Goal: Communication & Community: Share content

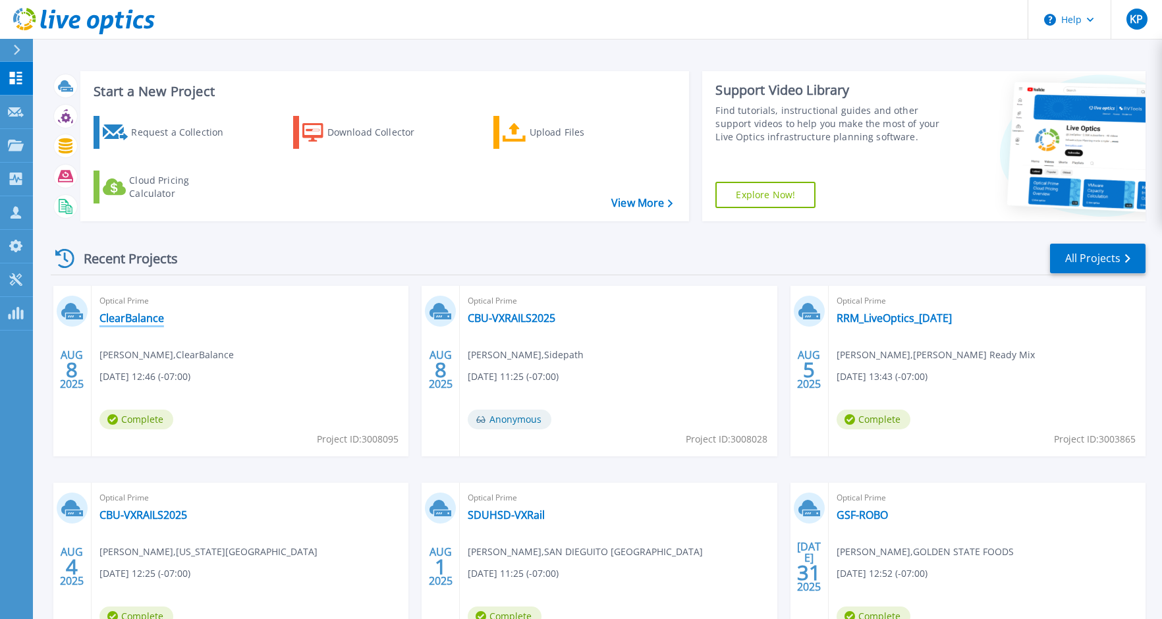
click at [133, 320] on link "ClearBalance" at bounding box center [132, 318] width 65 height 13
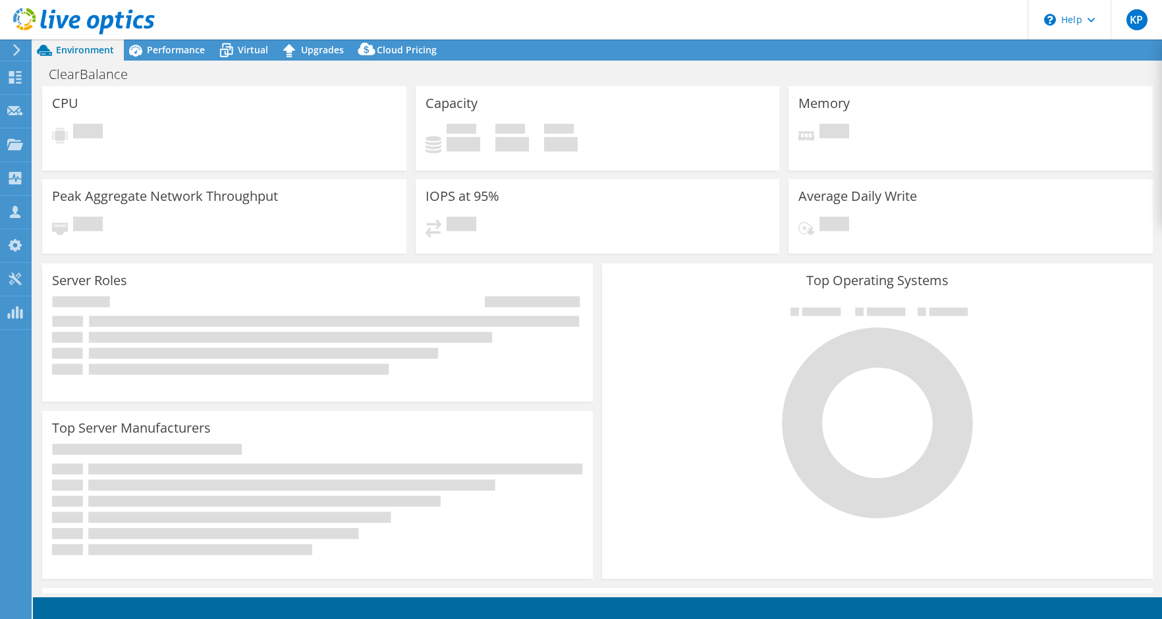
select select "USD"
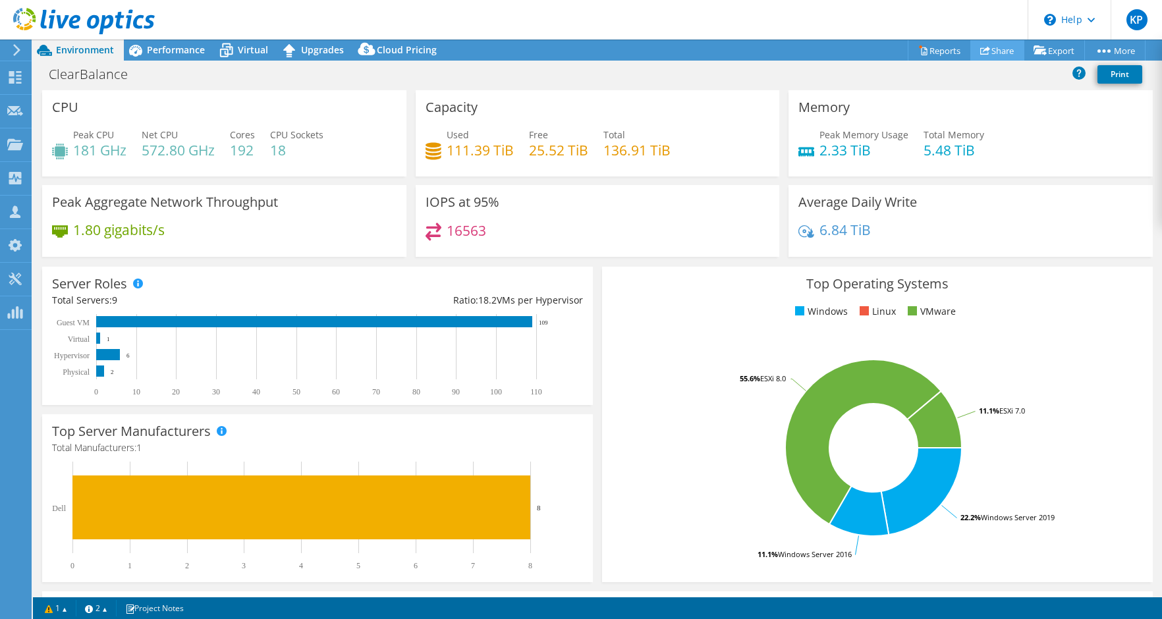
click at [986, 46] on link "Share" at bounding box center [998, 50] width 54 height 20
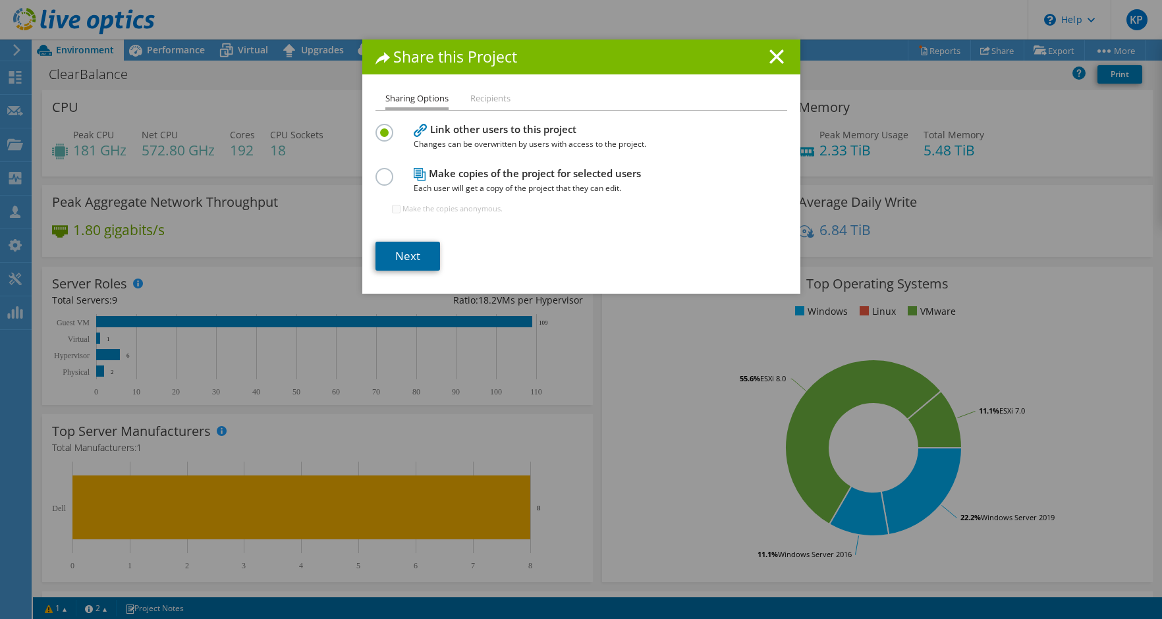
click at [391, 261] on link "Next" at bounding box center [408, 256] width 65 height 29
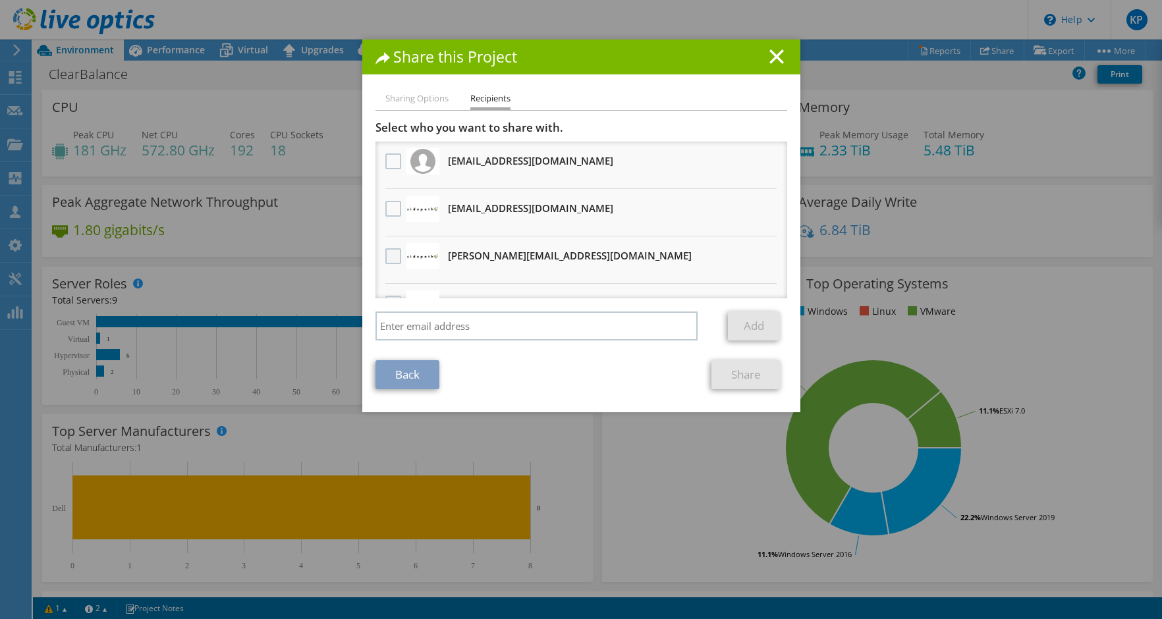
click at [389, 258] on label at bounding box center [394, 256] width 19 height 16
click at [0, 0] on input "checkbox" at bounding box center [0, 0] width 0 height 0
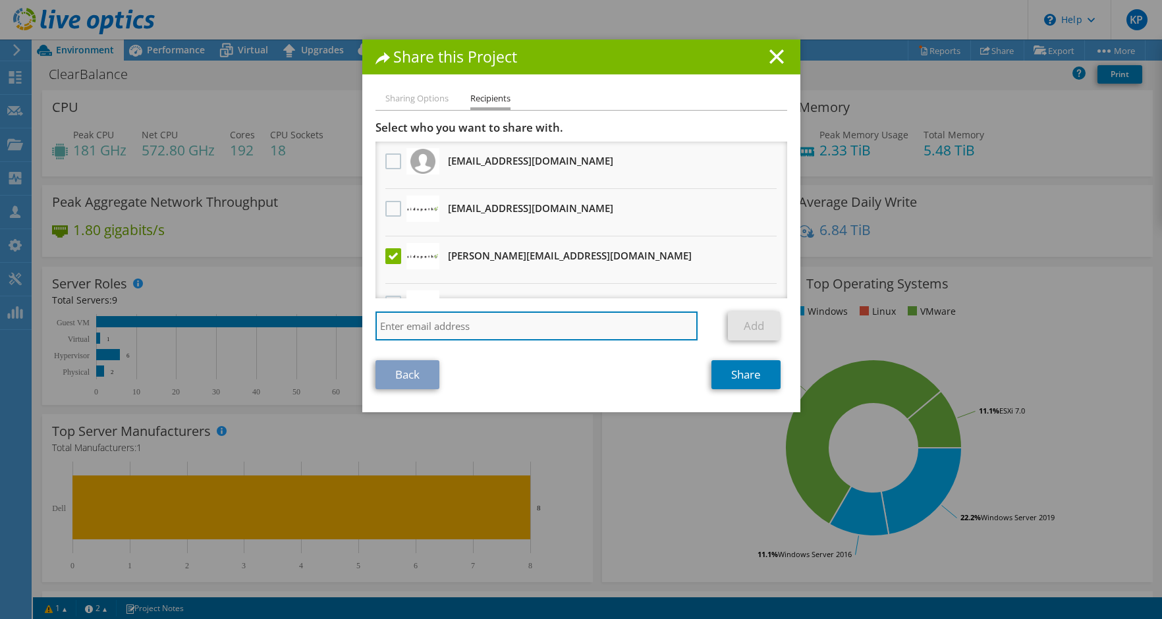
click at [428, 324] on input "search" at bounding box center [537, 326] width 323 height 29
type input "y"
type input "t"
click at [497, 328] on input "search" at bounding box center [537, 326] width 323 height 29
type input "jeremy@sidepath.com"
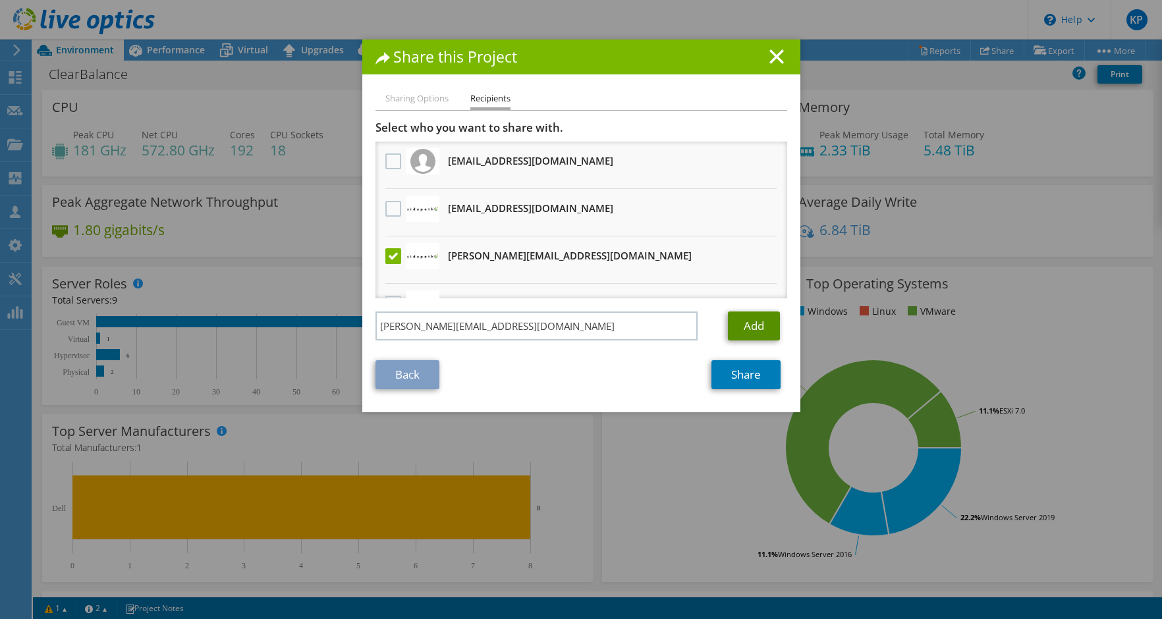
click at [732, 329] on link "Add" at bounding box center [754, 326] width 52 height 29
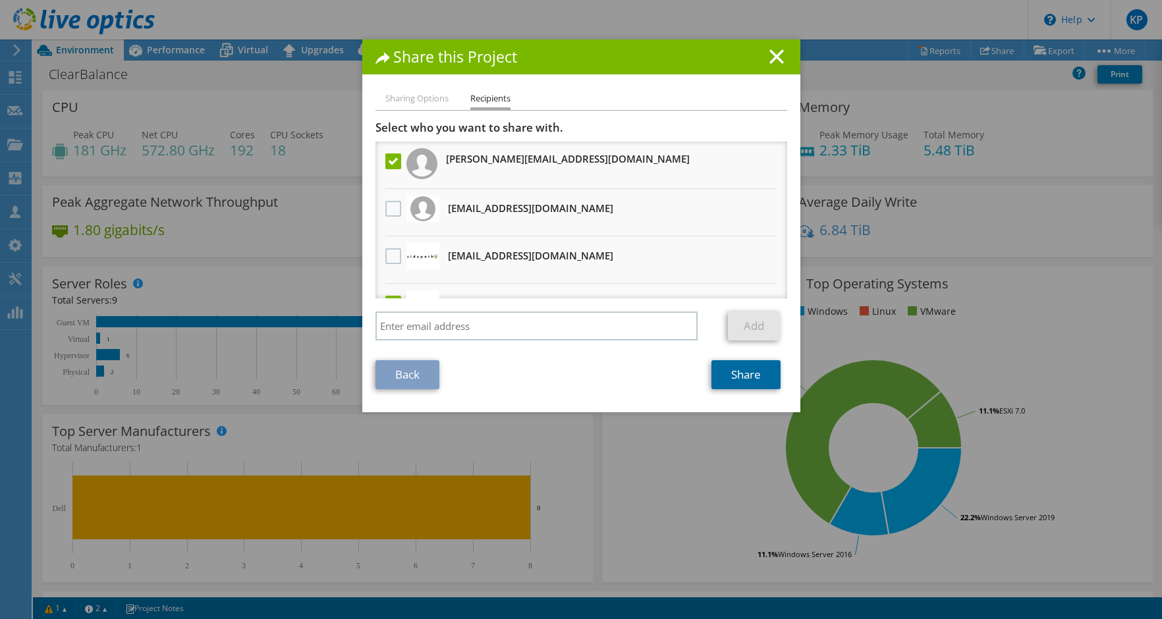
click at [742, 374] on link "Share" at bounding box center [746, 374] width 69 height 29
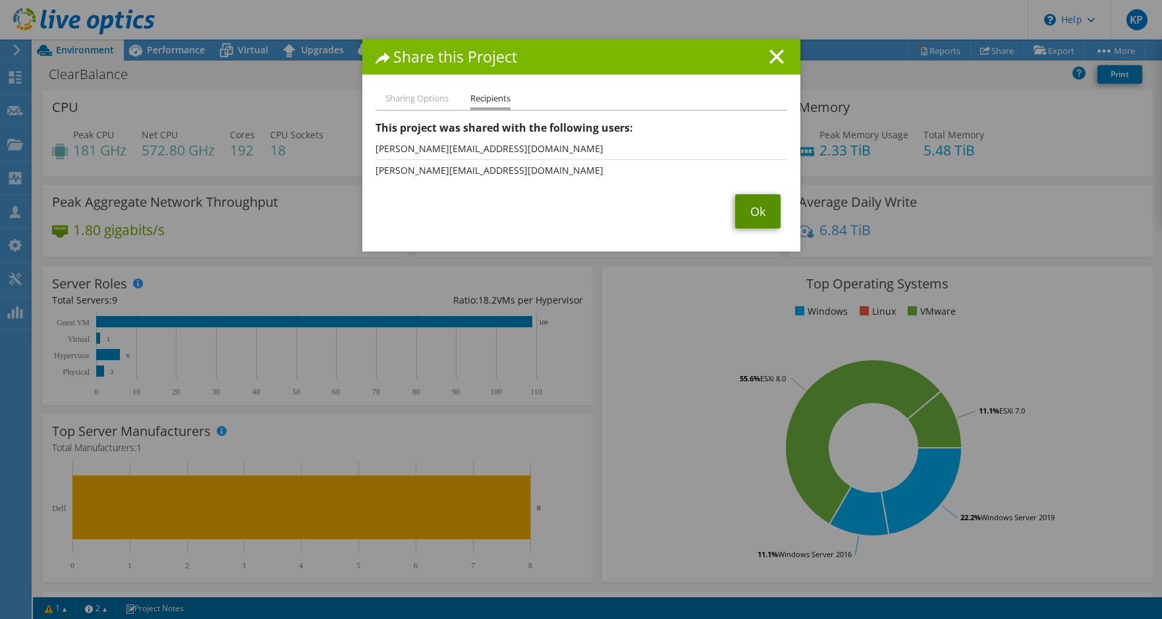
click at [749, 210] on link "Ok" at bounding box center [757, 211] width 45 height 34
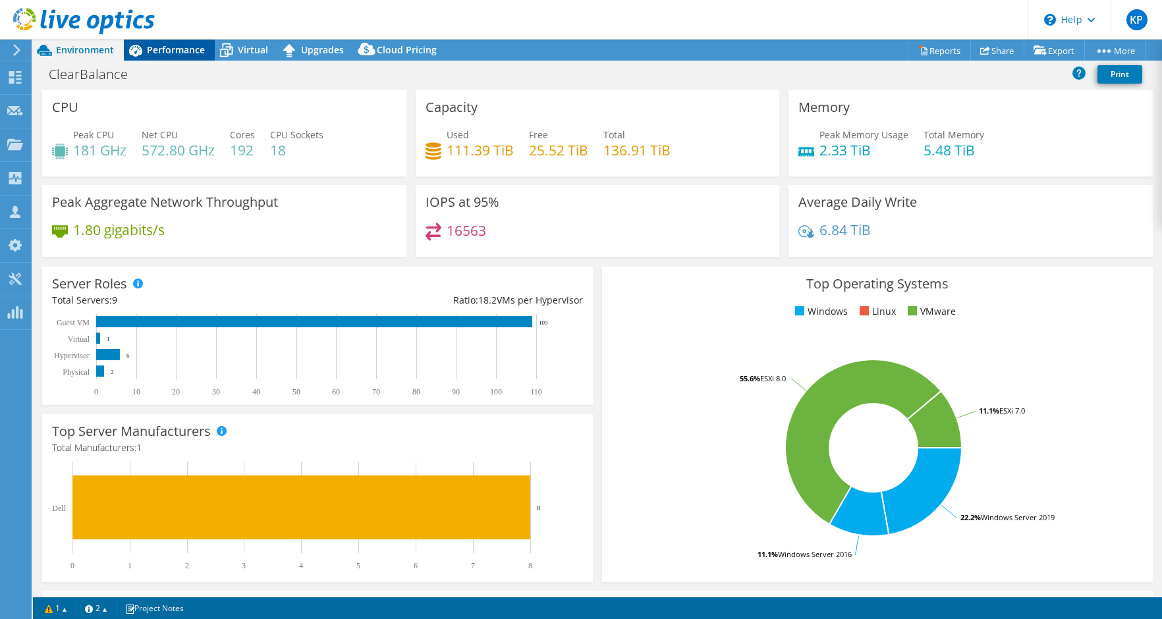
click at [165, 46] on span "Performance" at bounding box center [176, 49] width 58 height 13
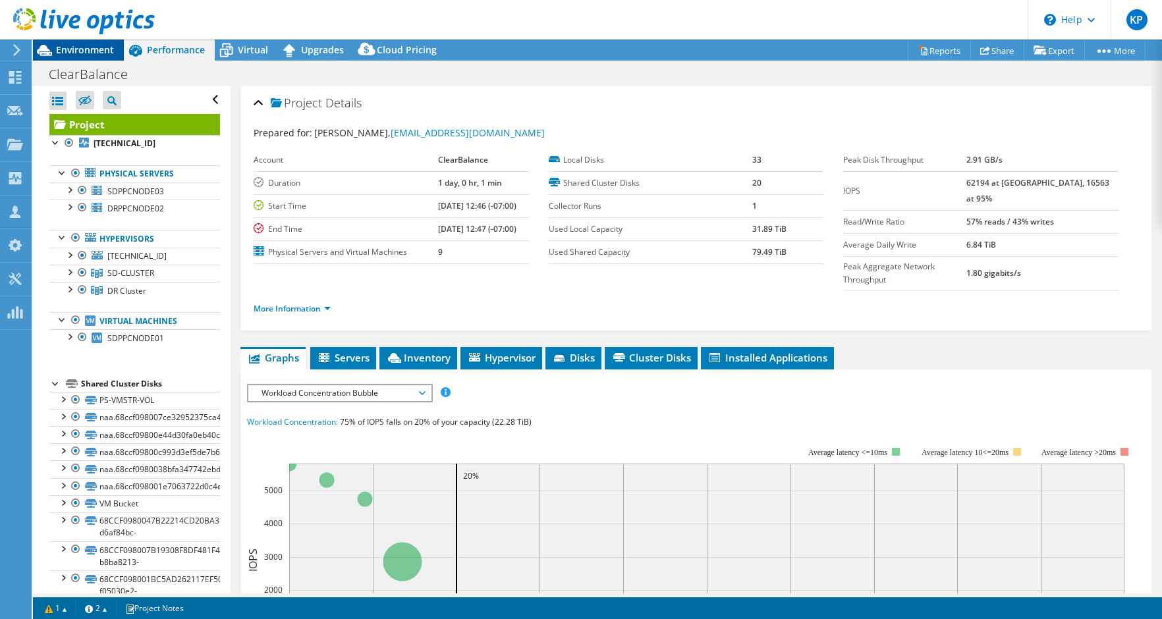
click at [100, 45] on span "Environment" at bounding box center [85, 49] width 58 height 13
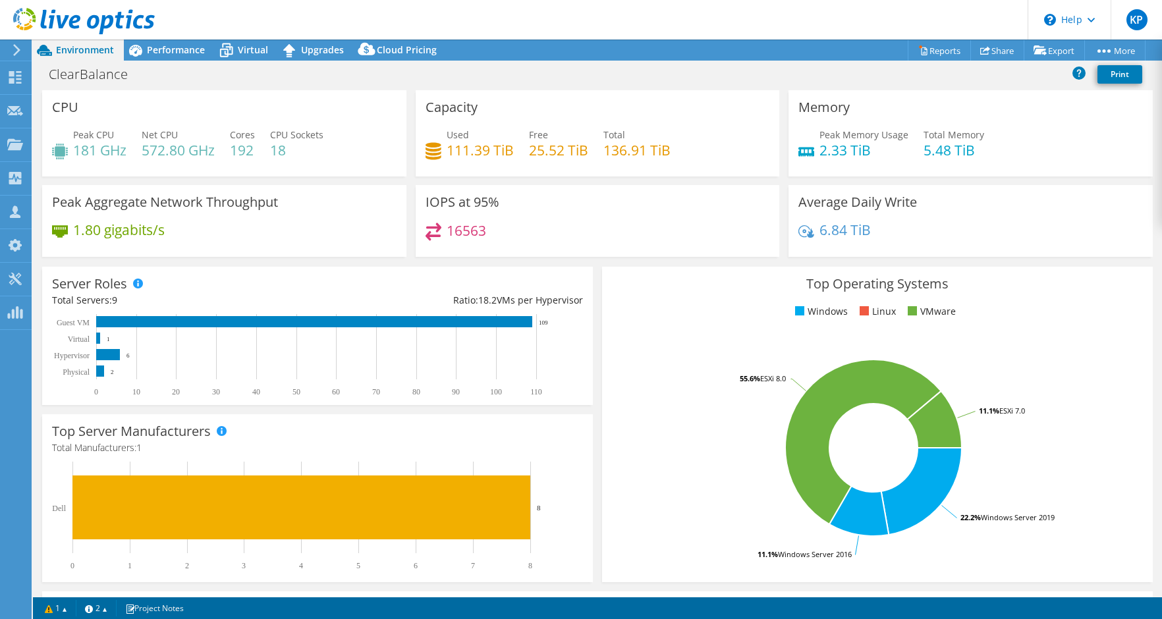
click at [74, 30] on icon at bounding box center [84, 21] width 142 height 27
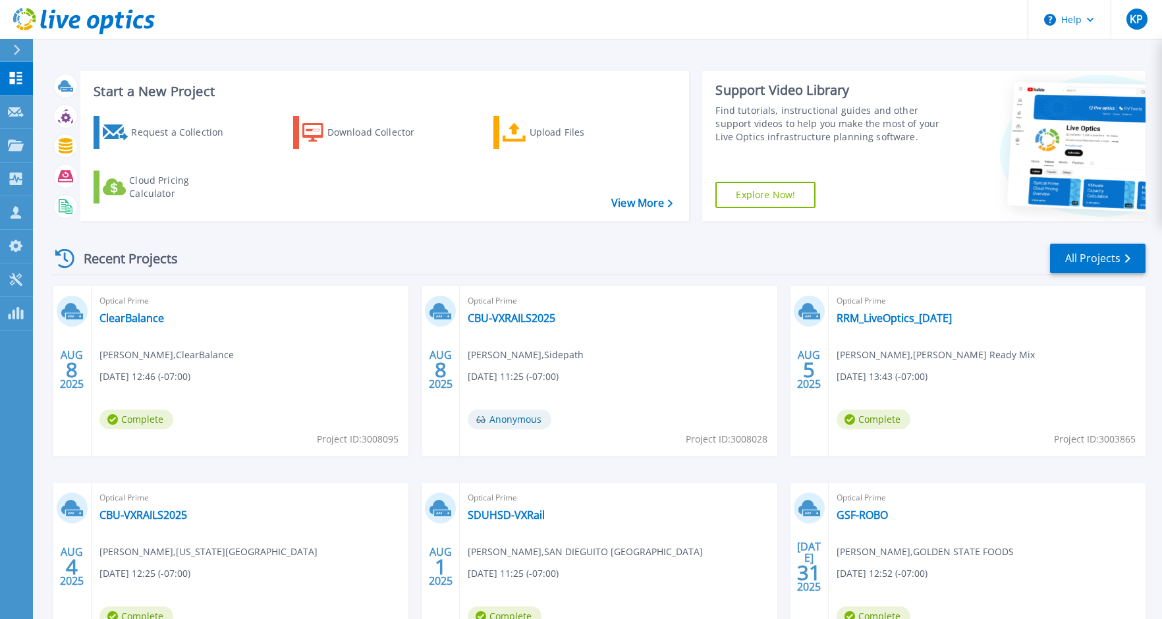
scroll to position [1, 0]
click at [1089, 266] on link "All Projects" at bounding box center [1098, 258] width 96 height 30
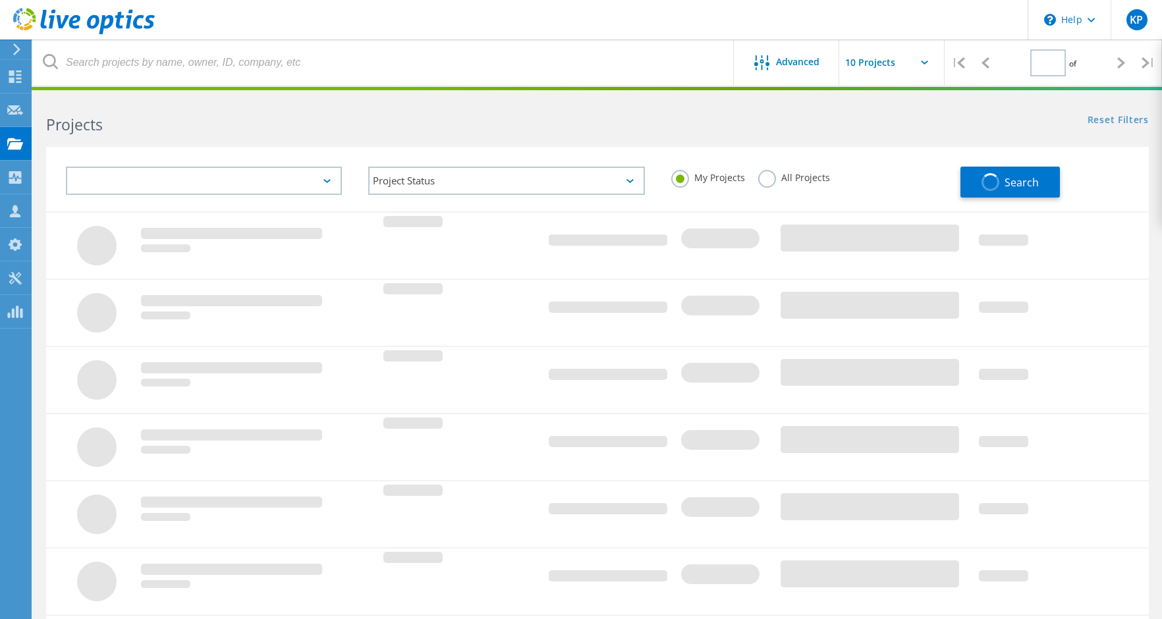
type input "1"
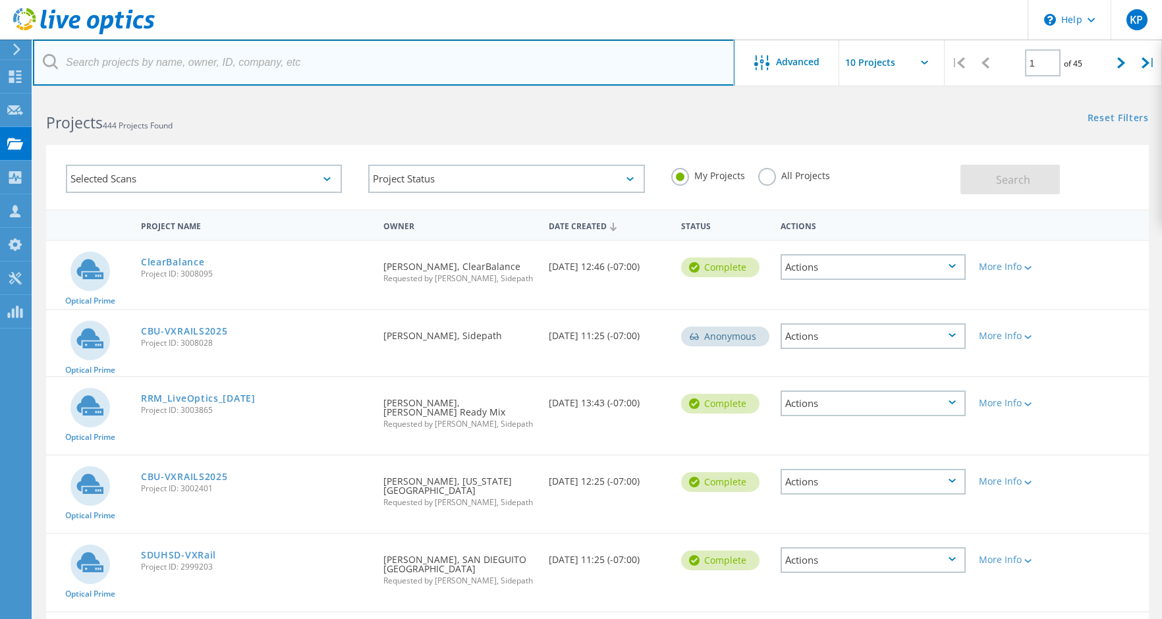
click at [229, 60] on input "text" at bounding box center [384, 63] width 702 height 46
type input "covina"
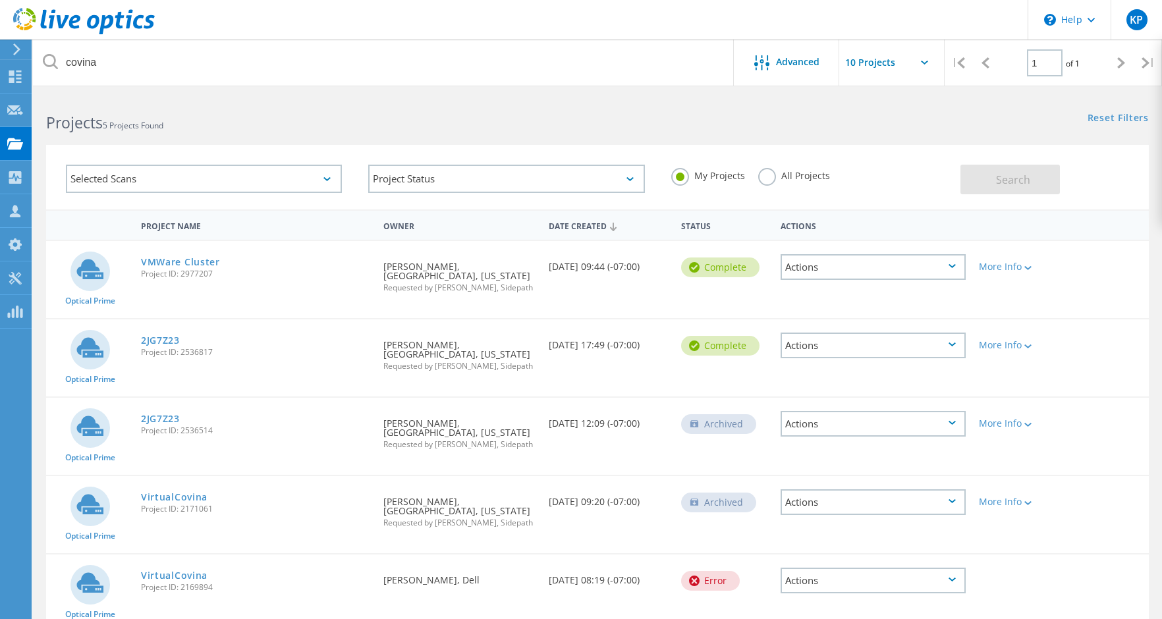
drag, startPoint x: 602, startPoint y: 268, endPoint x: 542, endPoint y: 266, distance: 59.4
click at [542, 266] on div "Date Created 07/15/2025, 09:44 (-07:00)" at bounding box center [608, 262] width 132 height 43
drag, startPoint x: 542, startPoint y: 266, endPoint x: 668, endPoint y: 267, distance: 125.9
click at [668, 267] on div "Date Created 07/15/2025, 09:44 (-07:00)" at bounding box center [608, 262] width 132 height 43
copy div "07/15/2025, 09:44 (-07:00)"
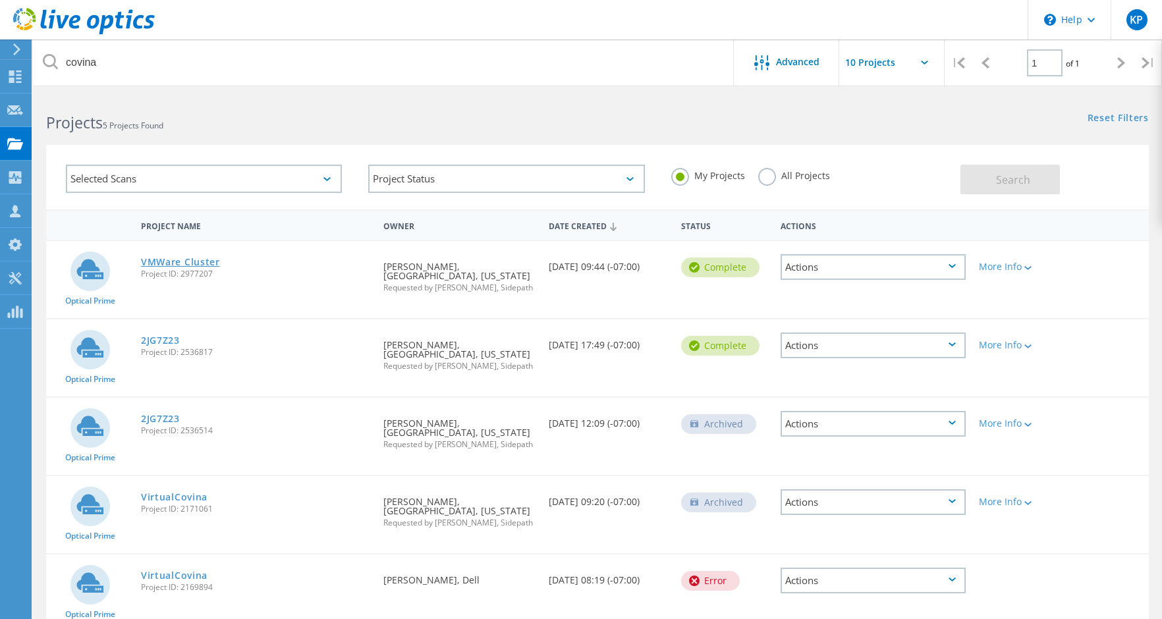
click at [161, 261] on link "VMWare Cluster" at bounding box center [180, 262] width 79 height 9
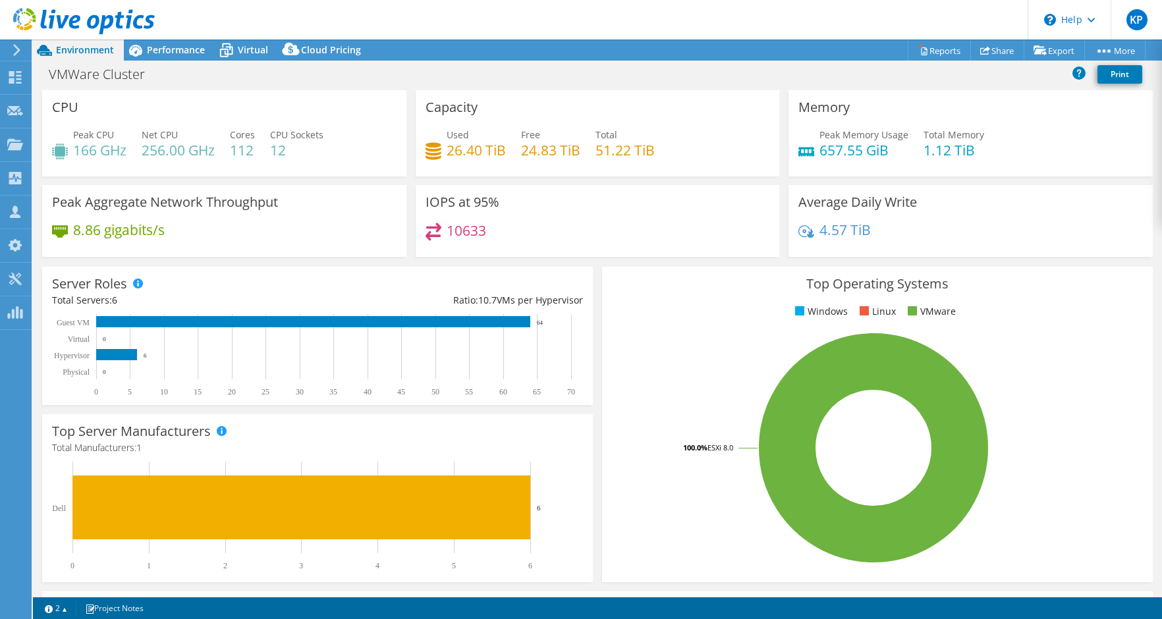
select select "USD"
click at [187, 57] on div "Performance" at bounding box center [169, 50] width 91 height 21
